Goal: Information Seeking & Learning: Find specific fact

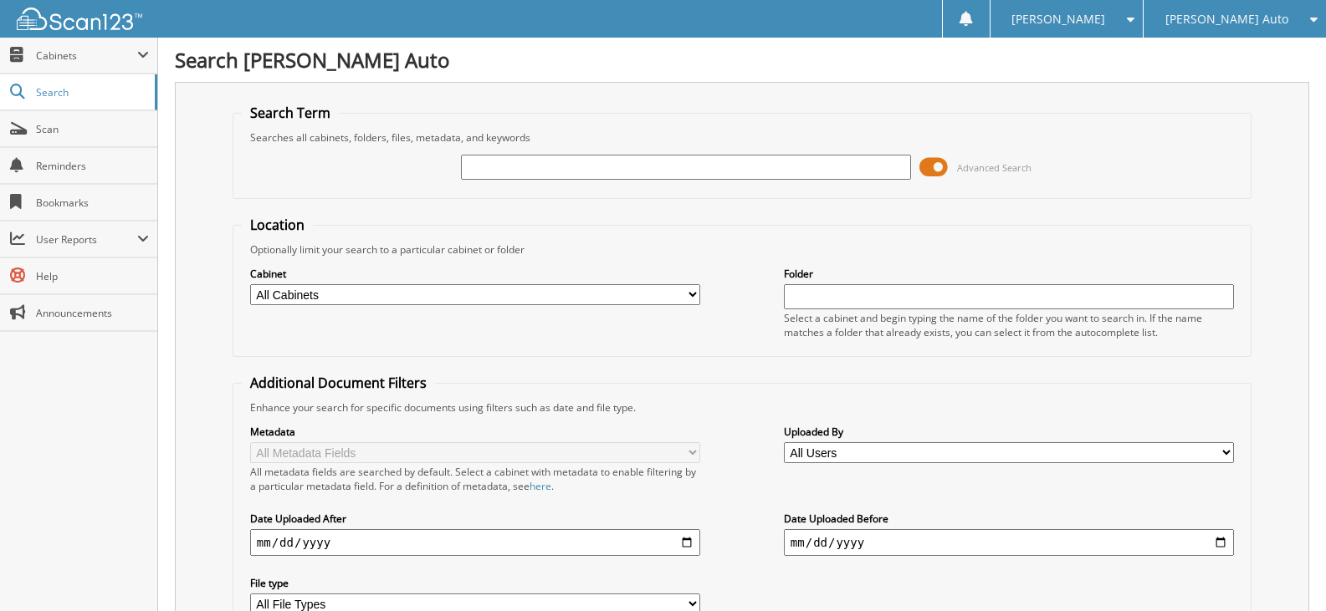
click at [469, 172] on input "text" at bounding box center [686, 167] width 450 height 25
type input "123094"
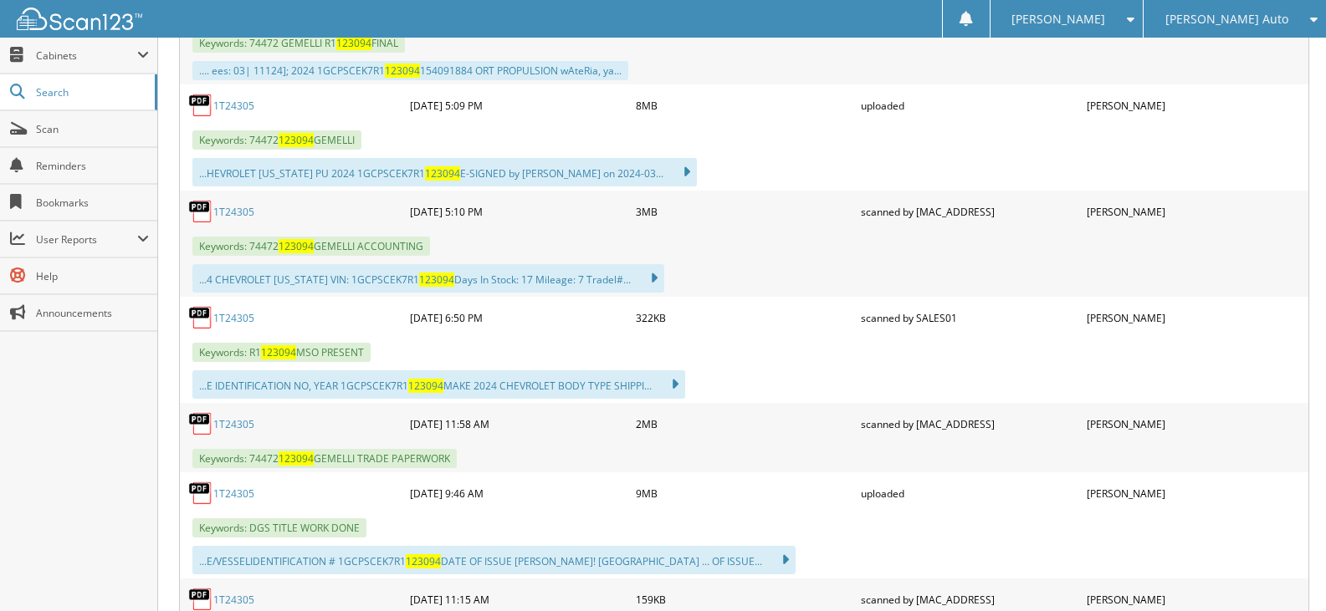
scroll to position [920, 0]
click at [237, 217] on link "1T24305" at bounding box center [233, 211] width 41 height 14
